Goal: Task Accomplishment & Management: Manage account settings

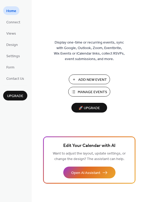
click at [83, 91] on span "Manage Events" at bounding box center [92, 92] width 29 height 6
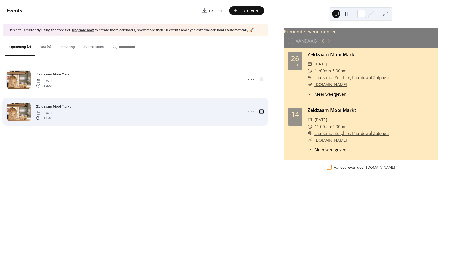
click at [262, 112] on div at bounding box center [262, 112] width 4 height 4
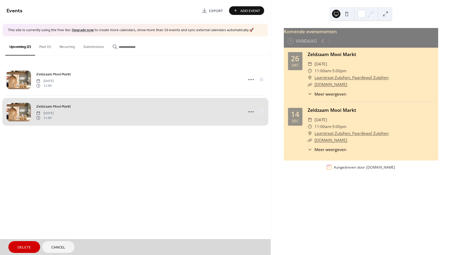
click at [262, 112] on div "Zeldzaam Mooi Markt [DATE] 11:00" at bounding box center [136, 112] width 258 height 32
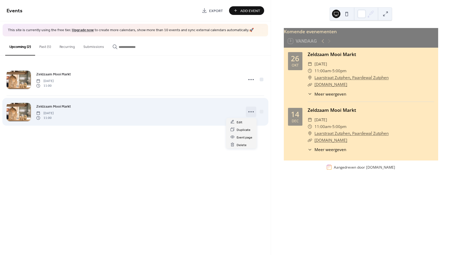
click at [250, 112] on icon at bounding box center [251, 112] width 8 height 8
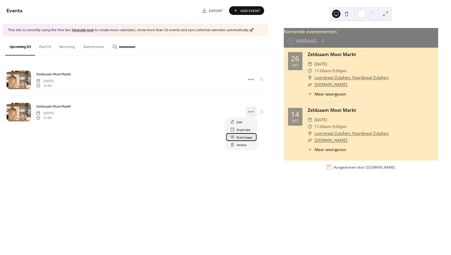
click at [242, 137] on span "Event page" at bounding box center [245, 138] width 16 height 6
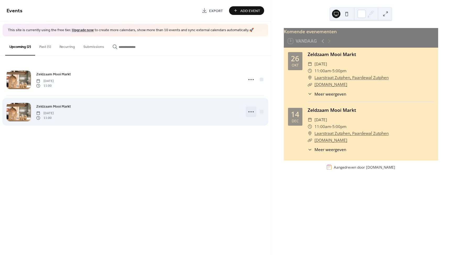
click at [248, 111] on icon at bounding box center [251, 112] width 8 height 8
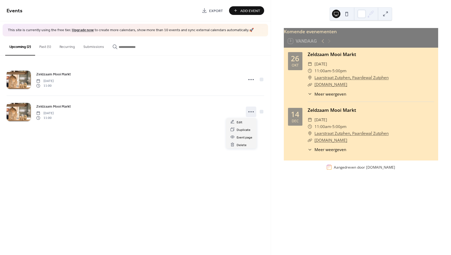
click at [103, 138] on div "Events Export Add Event This site is currently using the free tier. Upgrade now…" at bounding box center [135, 127] width 271 height 255
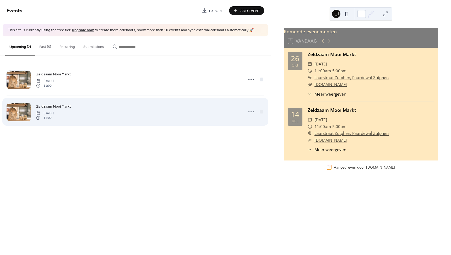
click at [98, 112] on div "Zeldzaam Mooi Markt [DATE] 11:00" at bounding box center [138, 112] width 204 height 17
click at [105, 108] on div "Zeldzaam Mooi Markt [DATE] 11:00" at bounding box center [138, 112] width 204 height 17
click at [105, 107] on div "Zeldzaam Mooi Markt [DATE] 11:00" at bounding box center [138, 112] width 204 height 17
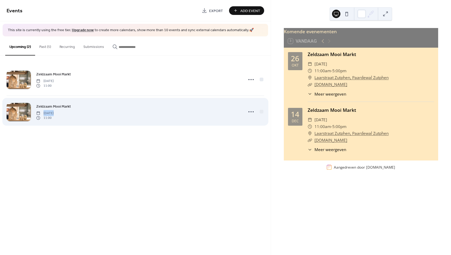
click at [105, 107] on div "Zeldzaam Mooi Markt [DATE] 11:00" at bounding box center [138, 112] width 204 height 17
click at [251, 112] on icon at bounding box center [251, 112] width 8 height 8
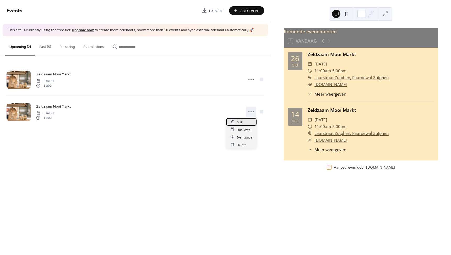
click at [238, 122] on span "Edit" at bounding box center [240, 123] width 6 height 6
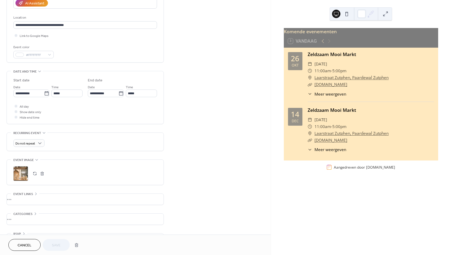
scroll to position [115, 0]
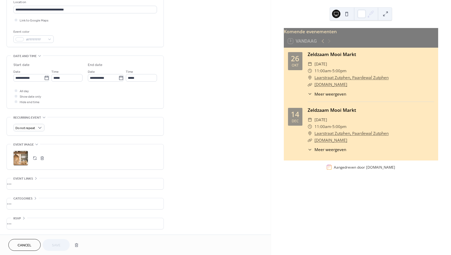
click at [33, 242] on button "Cancel" at bounding box center [24, 245] width 32 height 12
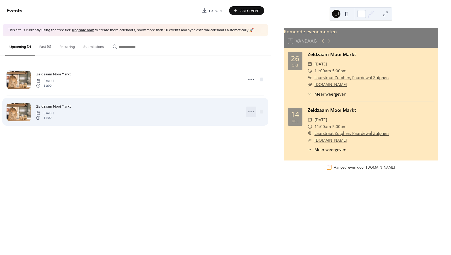
click at [252, 112] on icon at bounding box center [251, 112] width 8 height 8
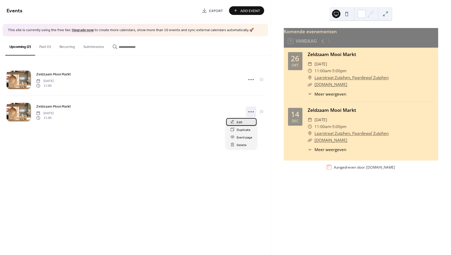
click at [237, 122] on span "Edit" at bounding box center [240, 123] width 6 height 6
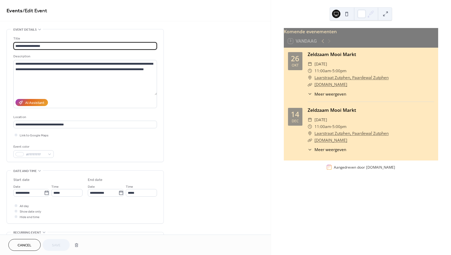
scroll to position [115, 0]
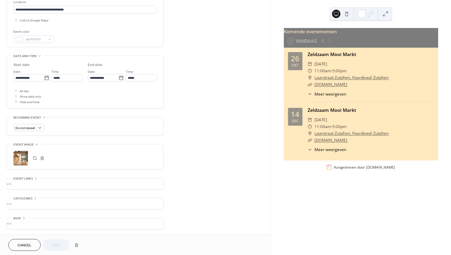
click at [27, 243] on span "Cancel" at bounding box center [25, 246] width 14 height 6
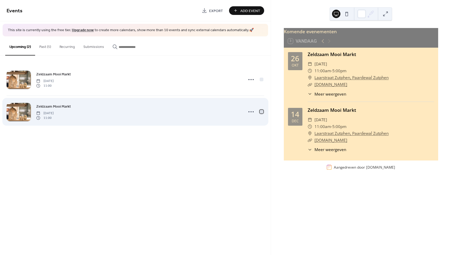
click at [262, 112] on div at bounding box center [262, 112] width 4 height 4
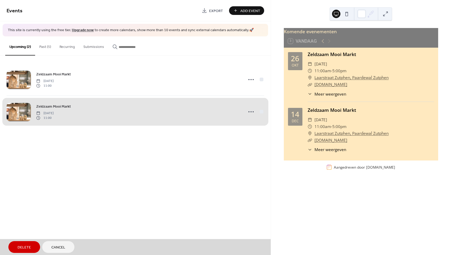
click at [28, 245] on span "Delete" at bounding box center [24, 248] width 13 height 6
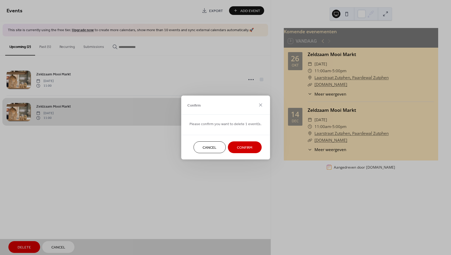
click at [243, 145] on span "Confirm" at bounding box center [244, 148] width 15 height 6
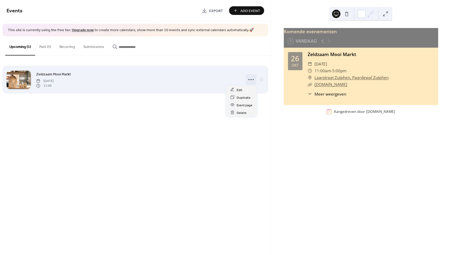
click at [252, 79] on icon at bounding box center [251, 80] width 8 height 8
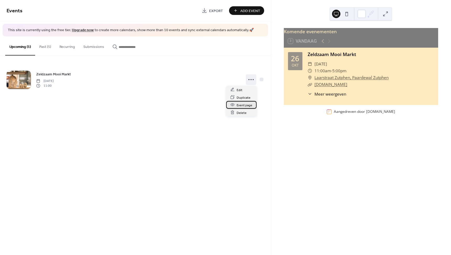
click at [247, 106] on span "Event page" at bounding box center [245, 106] width 16 height 6
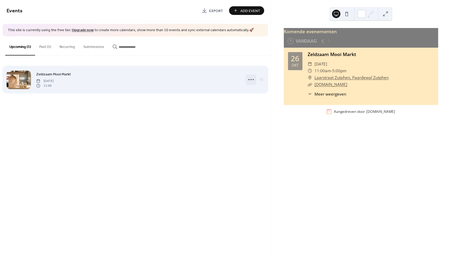
click at [251, 81] on icon at bounding box center [251, 80] width 8 height 8
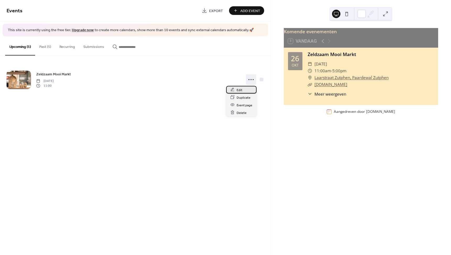
click at [240, 89] on span "Edit" at bounding box center [240, 90] width 6 height 6
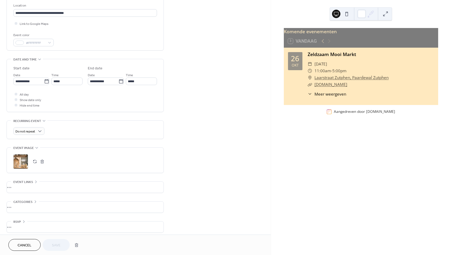
scroll to position [115, 0]
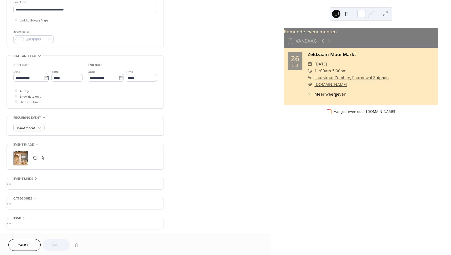
click at [29, 185] on div "•••" at bounding box center [85, 184] width 157 height 11
click at [35, 179] on div "•••" at bounding box center [85, 179] width 157 height 1
click at [34, 199] on div "•••" at bounding box center [85, 203] width 157 height 11
click at [34, 199] on div "•••" at bounding box center [85, 198] width 157 height 1
click at [23, 218] on div "•••" at bounding box center [85, 223] width 157 height 11
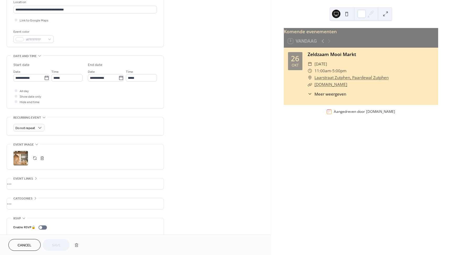
click at [24, 218] on icon at bounding box center [24, 218] width 4 height 4
click at [23, 219] on div "•••" at bounding box center [85, 223] width 157 height 11
click at [41, 228] on div "Enable RSVP 🔒" at bounding box center [31, 228] width 36 height 6
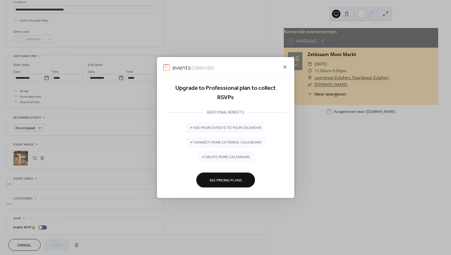
click at [285, 67] on icon at bounding box center [284, 67] width 3 height 3
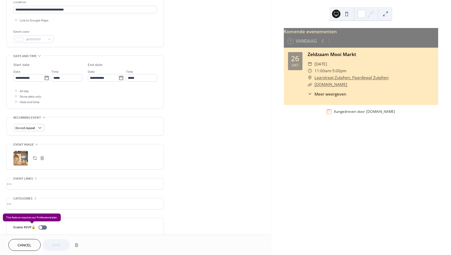
click at [35, 228] on div "Enable RSVP 🔒" at bounding box center [31, 228] width 36 height 6
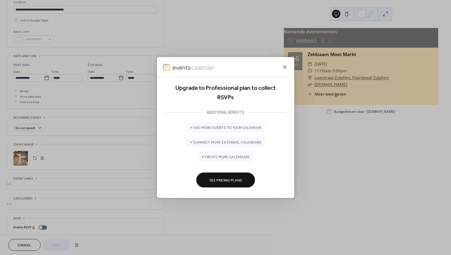
click at [284, 67] on icon at bounding box center [285, 67] width 6 height 6
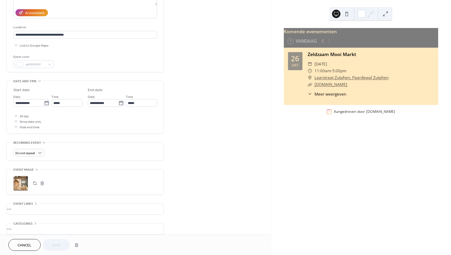
scroll to position [89, 0]
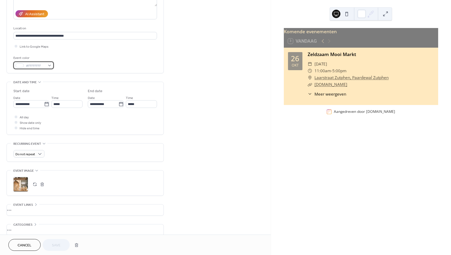
click at [50, 66] on div "#FFFFFFFF" at bounding box center [33, 66] width 40 height 8
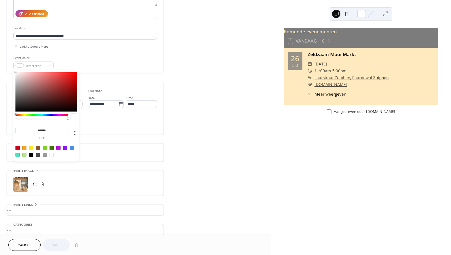
click at [31, 76] on div at bounding box center [45, 91] width 61 height 39
type input "*******"
click at [57, 244] on span "Save" at bounding box center [56, 246] width 9 height 6
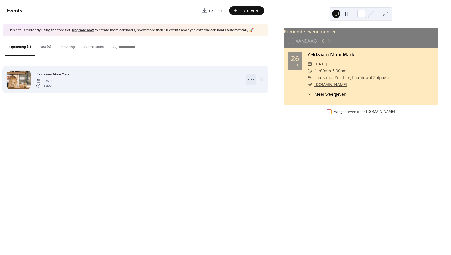
click at [249, 78] on icon at bounding box center [251, 80] width 8 height 8
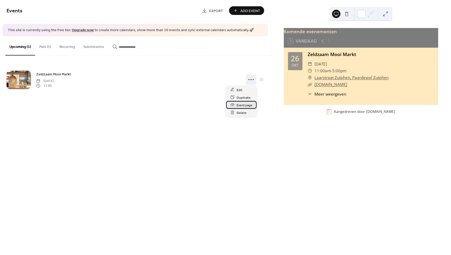
click at [240, 105] on span "Event page" at bounding box center [245, 106] width 16 height 6
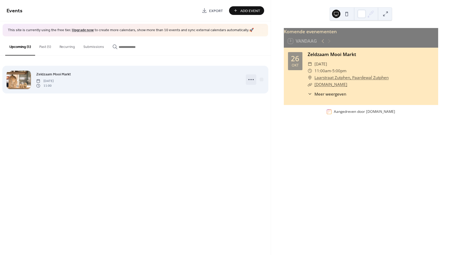
click at [248, 79] on icon at bounding box center [251, 80] width 8 height 8
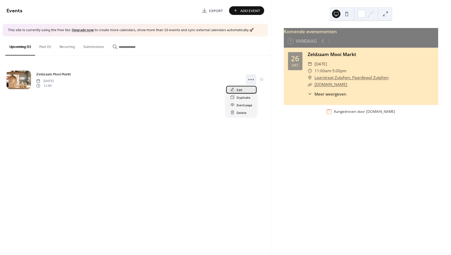
click at [241, 91] on span "Edit" at bounding box center [240, 90] width 6 height 6
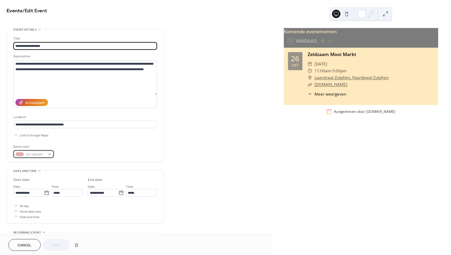
click at [36, 158] on body "**********" at bounding box center [225, 127] width 451 height 255
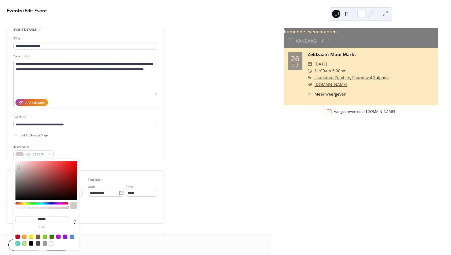
type input "*******"
drag, startPoint x: 23, startPoint y: 170, endPoint x: 5, endPoint y: 151, distance: 25.8
click at [5, 151] on body "**********" at bounding box center [225, 127] width 451 height 255
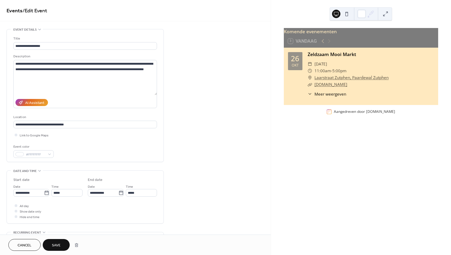
click at [98, 148] on div "Event color #FFFFFFFF" at bounding box center [85, 151] width 144 height 14
click at [58, 247] on span "Save" at bounding box center [56, 246] width 9 height 6
